Goal: Navigation & Orientation: Find specific page/section

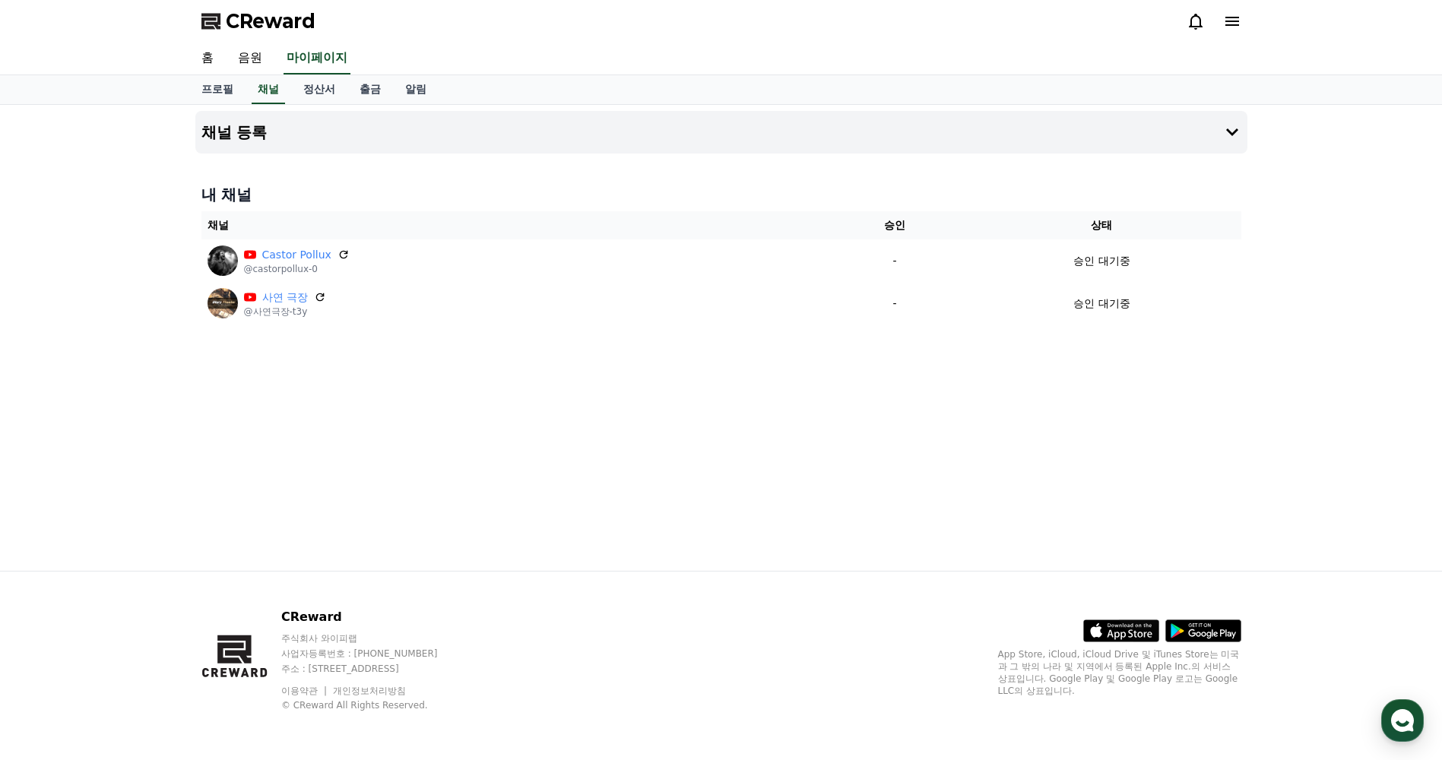
click at [299, 24] on span "CReward" at bounding box center [271, 21] width 90 height 24
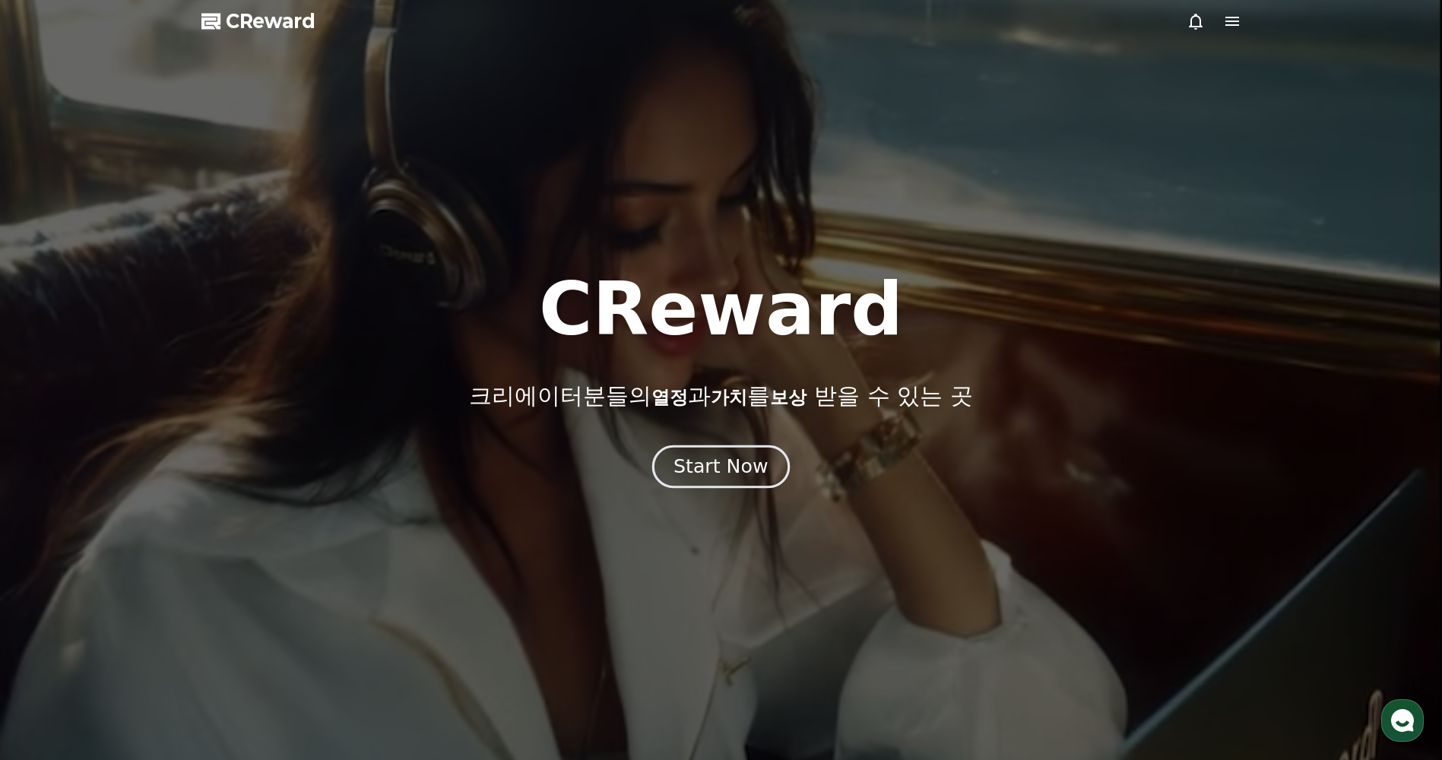
click at [697, 472] on div "Start Now" at bounding box center [720, 467] width 94 height 26
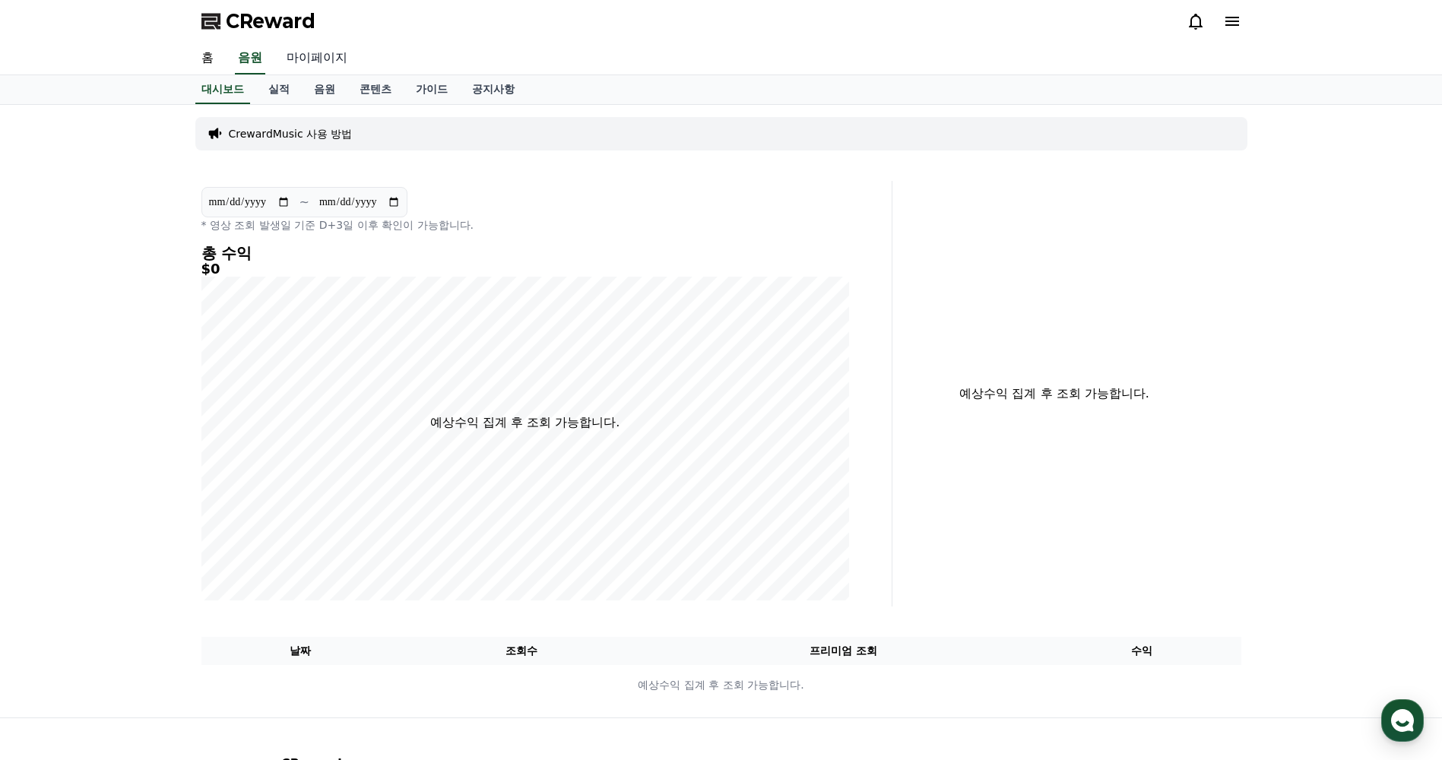
click at [331, 56] on link "마이페이지" at bounding box center [316, 59] width 85 height 32
select select "**********"
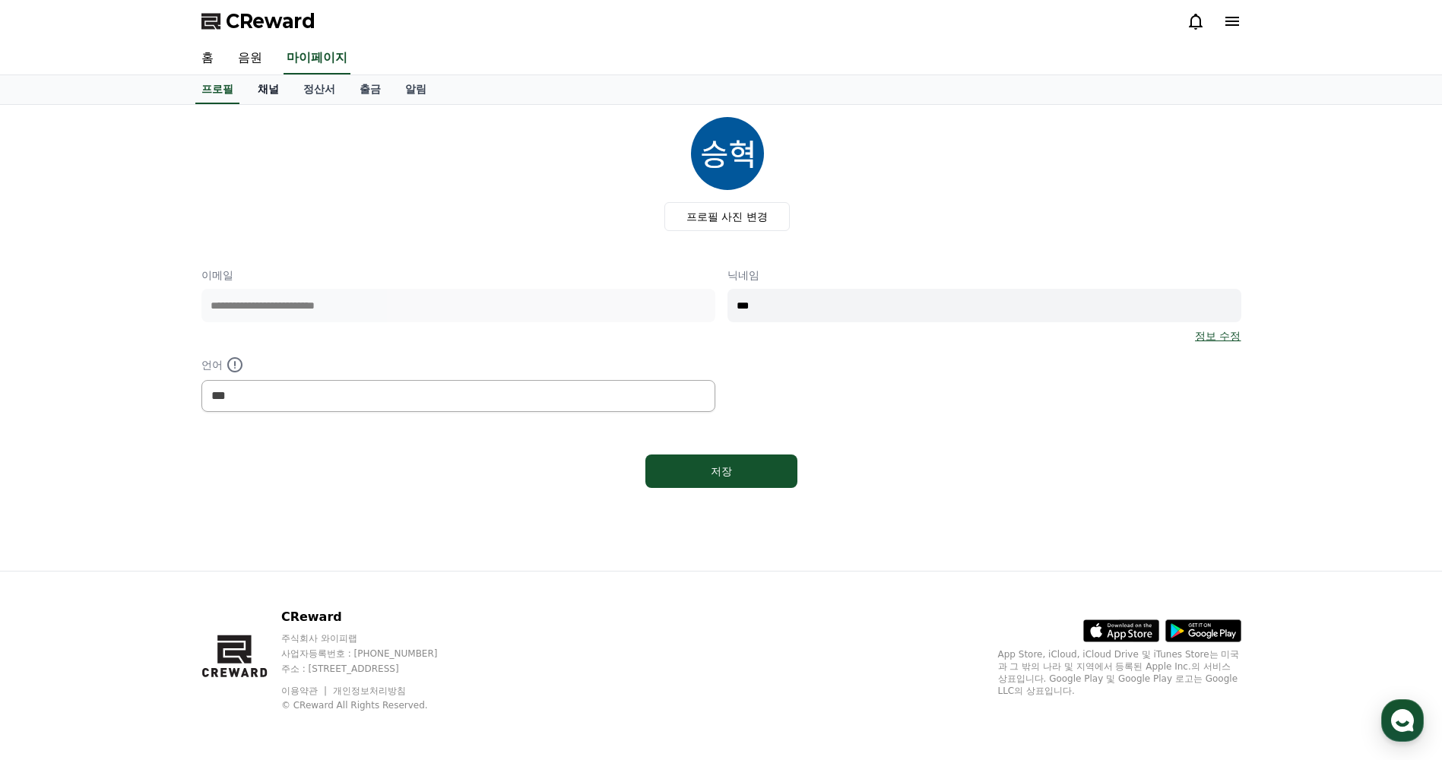
click at [266, 96] on link "채널" at bounding box center [269, 89] width 46 height 29
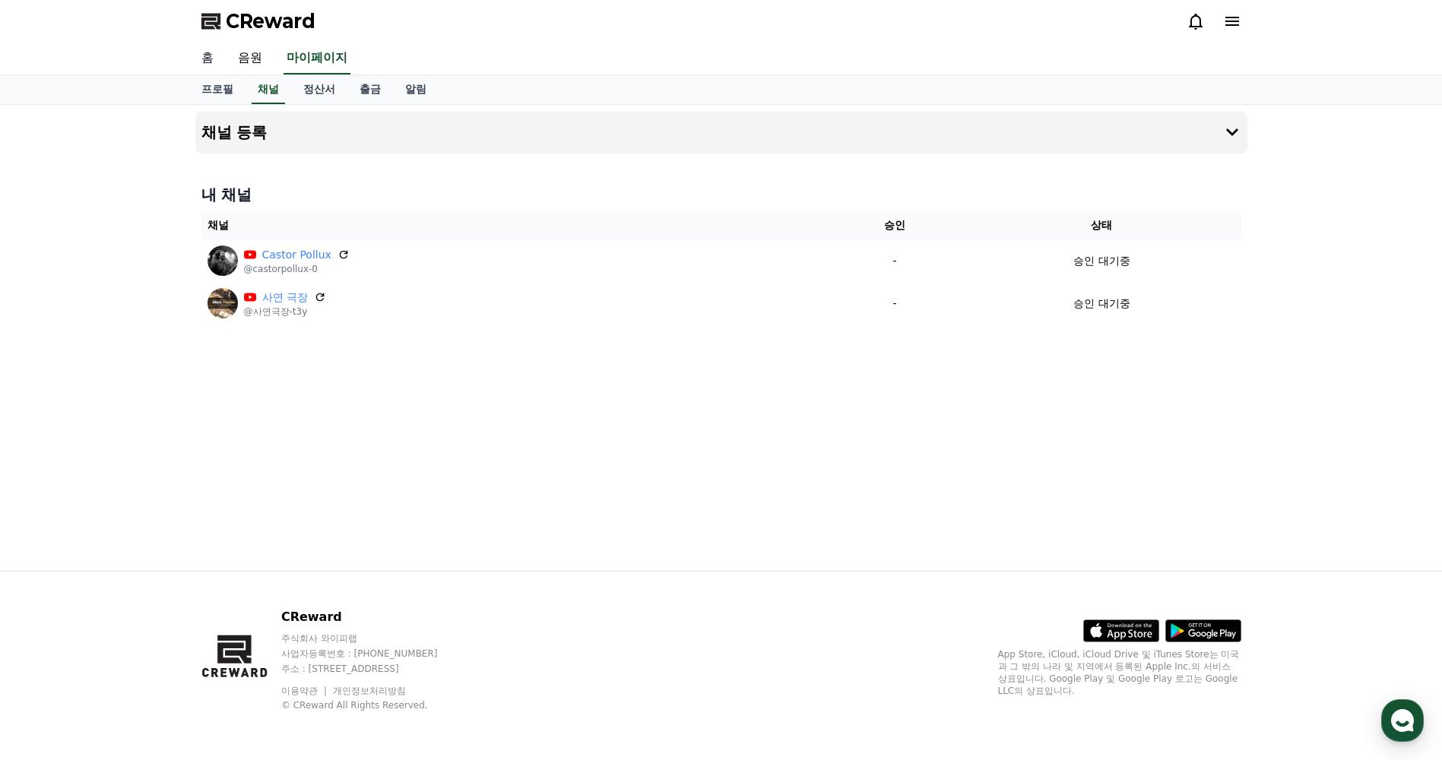
click at [197, 57] on link "홈" at bounding box center [207, 59] width 36 height 32
